Goal: Book appointment/travel/reservation

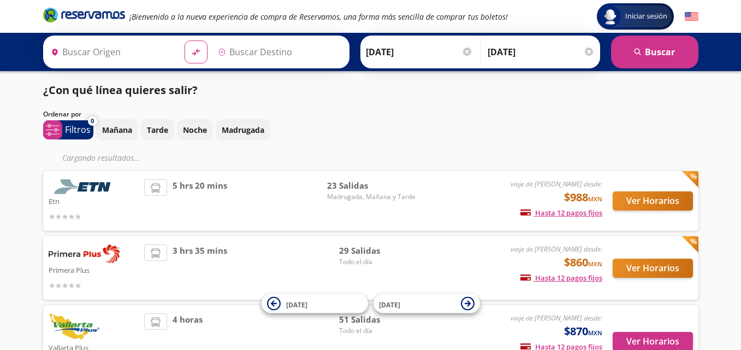
type input "[GEOGRAPHIC_DATA], [GEOGRAPHIC_DATA]"
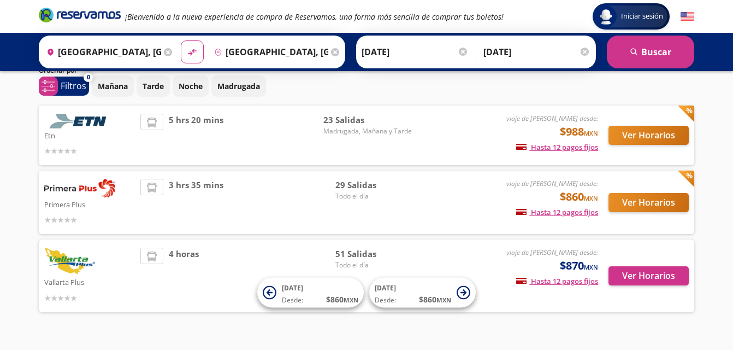
scroll to position [66, 0]
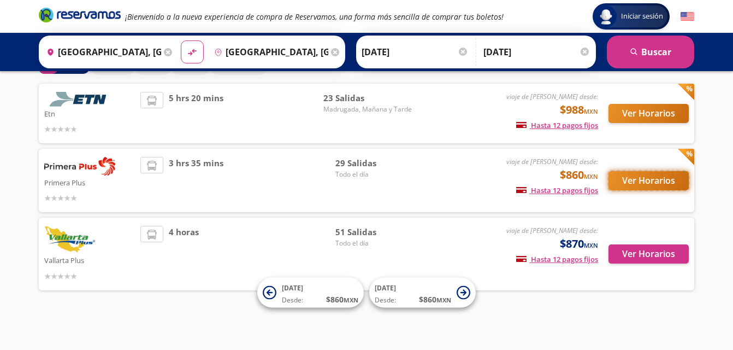
click at [640, 181] on button "Ver Horarios" at bounding box center [649, 180] width 80 height 19
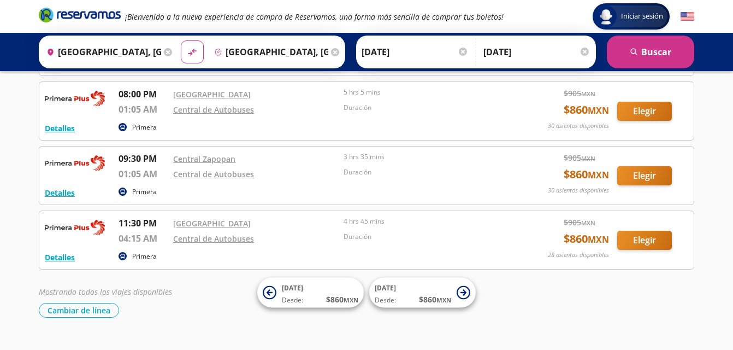
scroll to position [1748, 0]
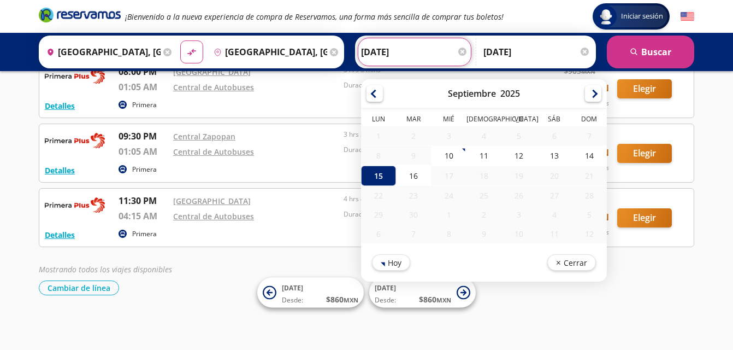
click at [420, 50] on input "[DATE]" at bounding box center [414, 51] width 107 height 27
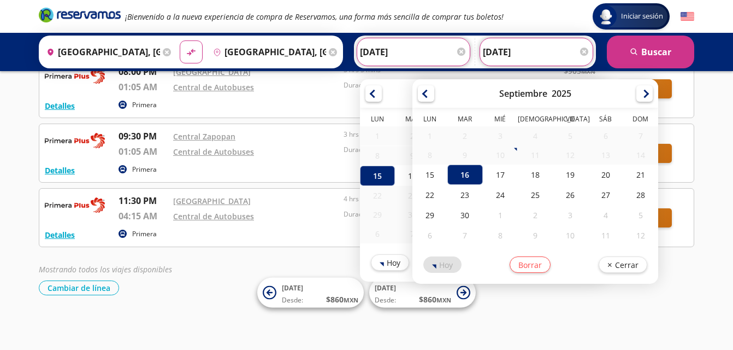
click at [505, 50] on input "[DATE]" at bounding box center [536, 51] width 107 height 27
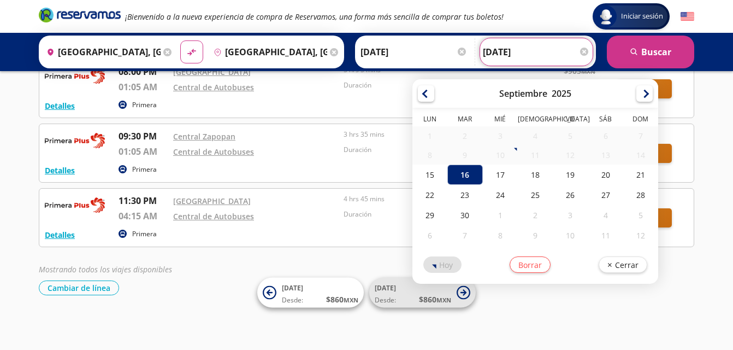
click at [407, 292] on span "[DATE] Desde: $ 860 MXN" at bounding box center [413, 292] width 76 height 25
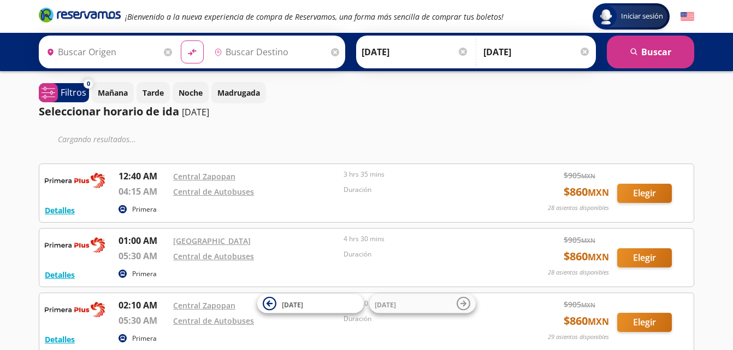
type input "[GEOGRAPHIC_DATA], [GEOGRAPHIC_DATA]"
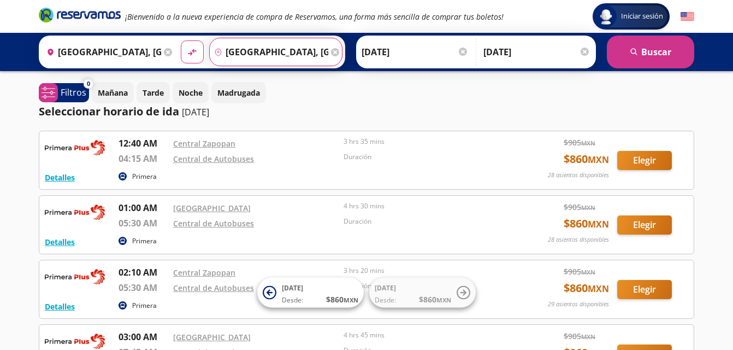
click at [247, 51] on input "[GEOGRAPHIC_DATA], [GEOGRAPHIC_DATA]" at bounding box center [269, 51] width 119 height 27
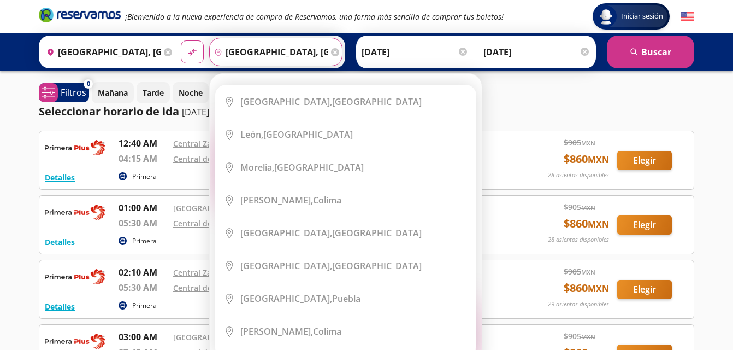
click at [247, 74] on div "Elige tu destino Close Destino pin-outline [GEOGRAPHIC_DATA], [GEOGRAPHIC_DATA]…" at bounding box center [346, 221] width 272 height 295
click at [247, 51] on div "Destino pin-outline [GEOGRAPHIC_DATA], [GEOGRAPHIC_DATA] Elige tu destino Close…" at bounding box center [276, 52] width 134 height 28
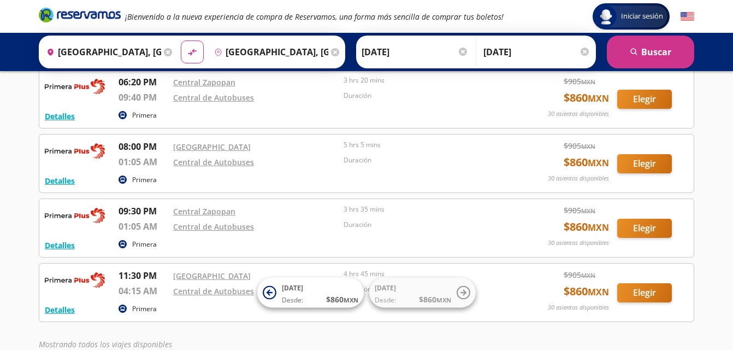
scroll to position [1748, 0]
